Goal: Navigation & Orientation: Find specific page/section

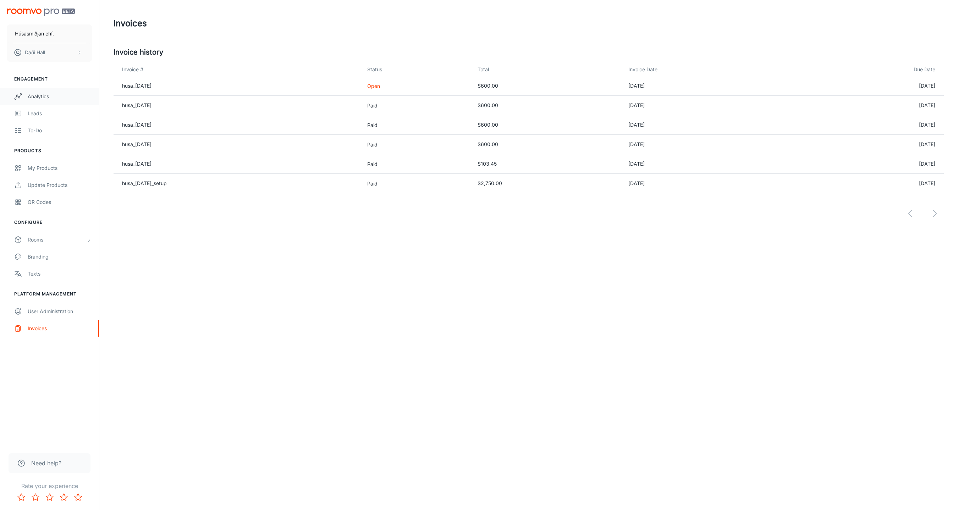
click at [26, 91] on link "Analytics" at bounding box center [49, 96] width 99 height 17
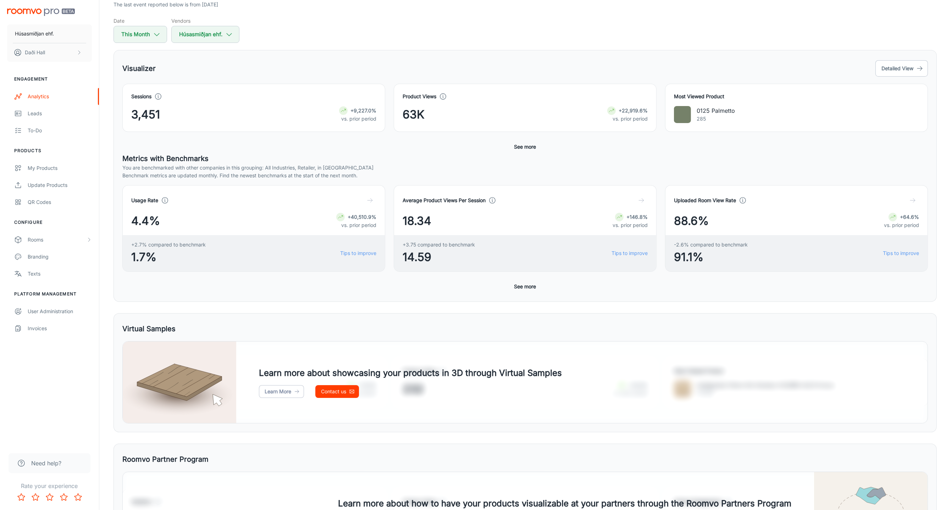
scroll to position [142, 0]
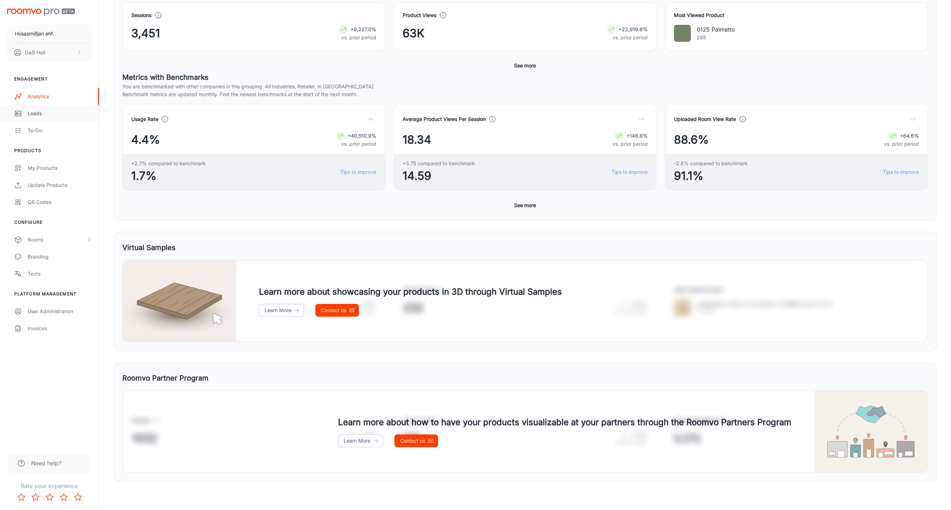
click at [44, 115] on div "Leads" at bounding box center [60, 114] width 64 height 8
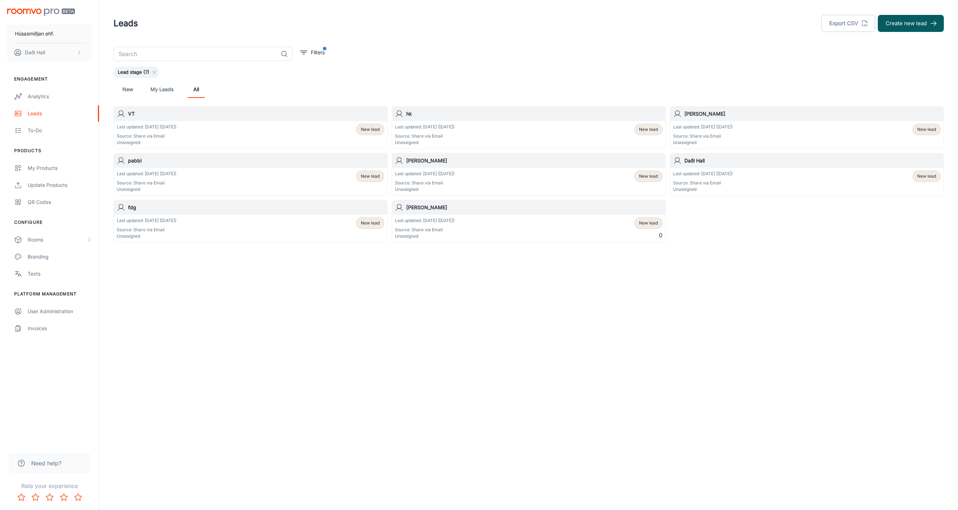
click at [220, 123] on div "Last updated: [DATE] ([DATE]) Source: Share via Email Unassigned New lead" at bounding box center [250, 135] width 273 height 28
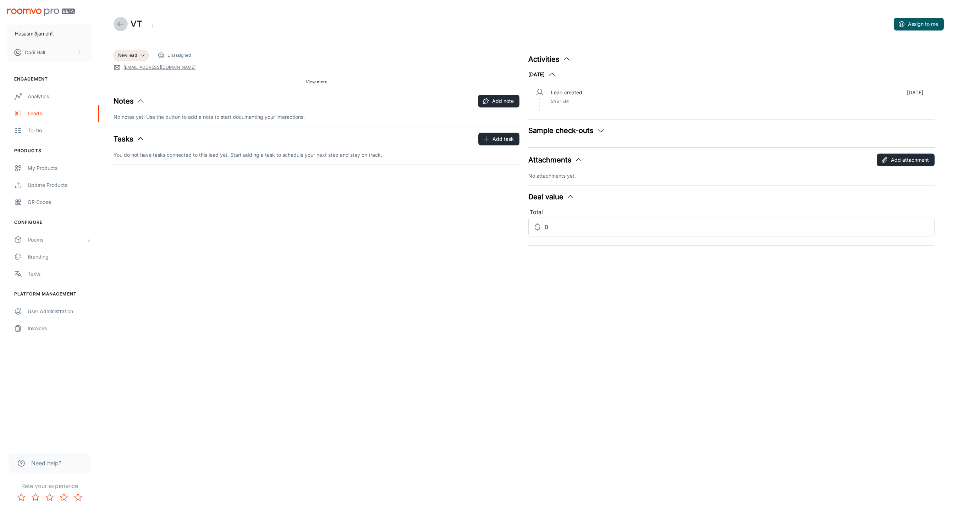
click at [122, 23] on icon at bounding box center [120, 24] width 9 height 9
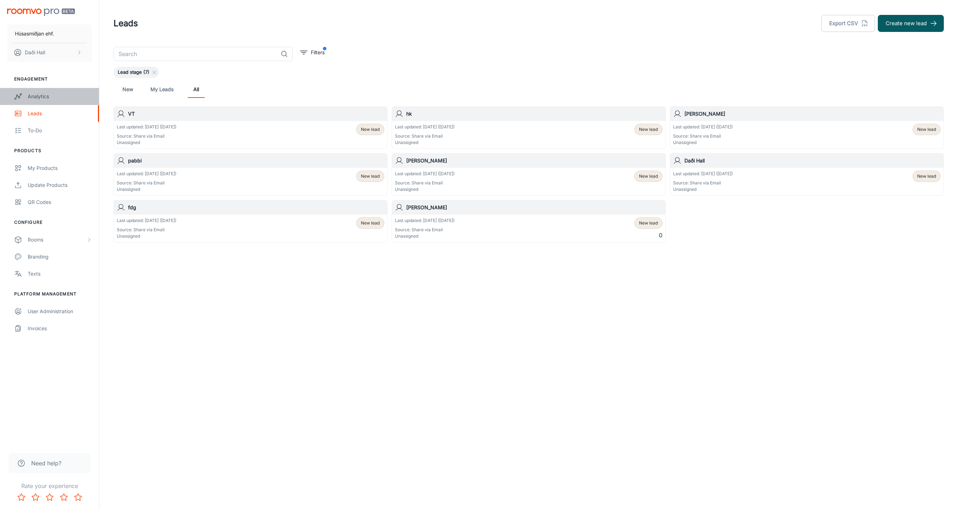
click at [39, 95] on div "Analytics" at bounding box center [60, 97] width 64 height 8
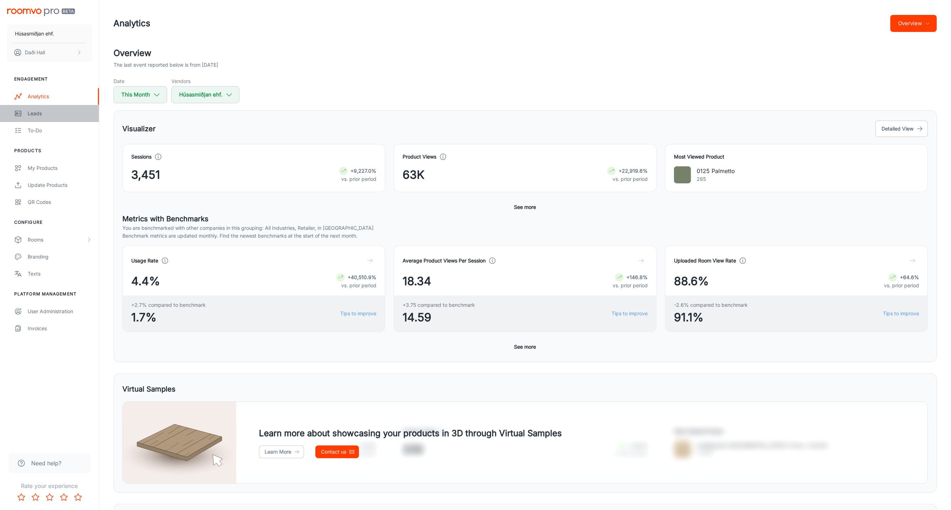
click at [32, 116] on div "Leads" at bounding box center [60, 114] width 64 height 8
